Goal: Task Accomplishment & Management: Use online tool/utility

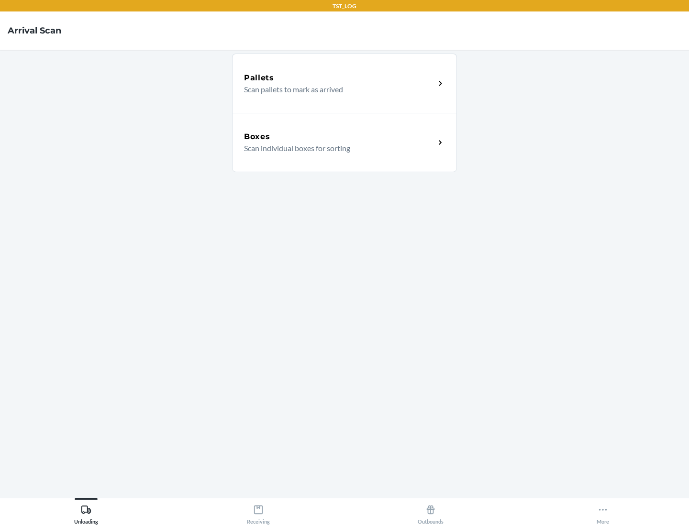
click at [339, 137] on div "Boxes" at bounding box center [339, 136] width 191 height 11
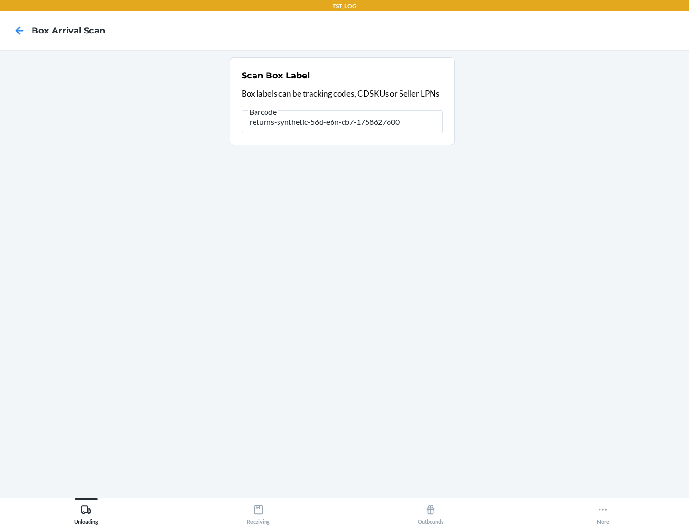
type input "returns-synthetic-56d-e6n-cb7-1758627600"
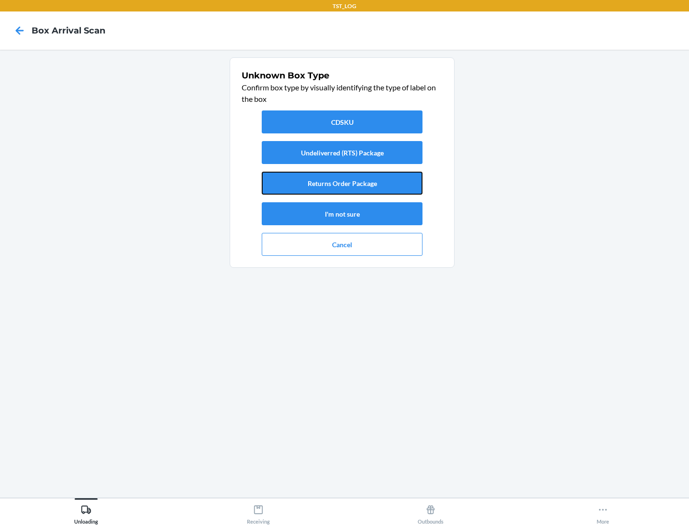
click at [342, 183] on button "Returns Order Package" at bounding box center [342, 183] width 161 height 23
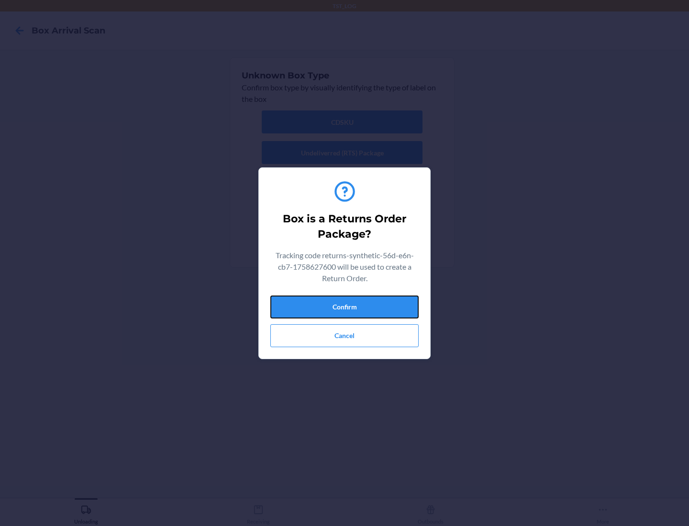
click at [345, 307] on button "Confirm" at bounding box center [344, 307] width 148 height 23
